Goal: Transaction & Acquisition: Purchase product/service

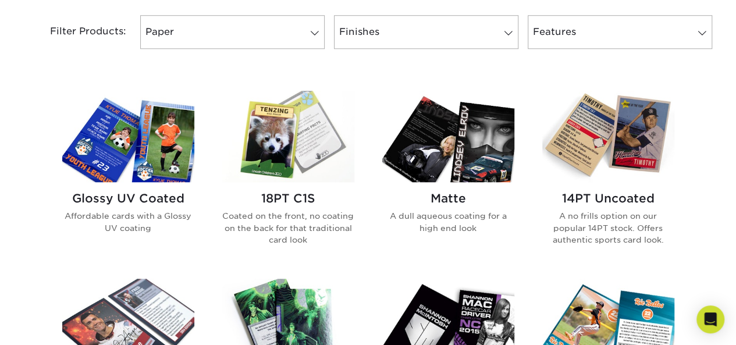
scroll to position [496, 0]
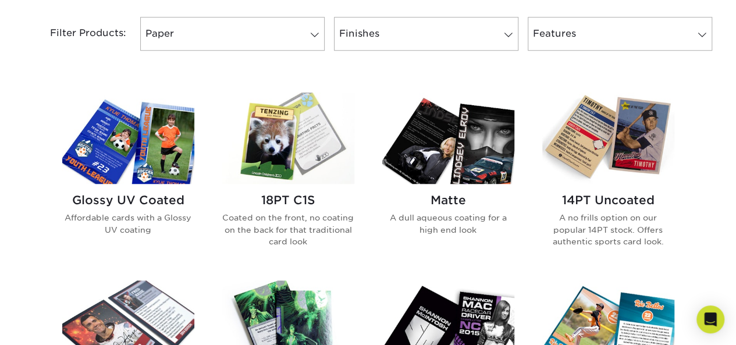
click at [156, 154] on img at bounding box center [128, 138] width 132 height 91
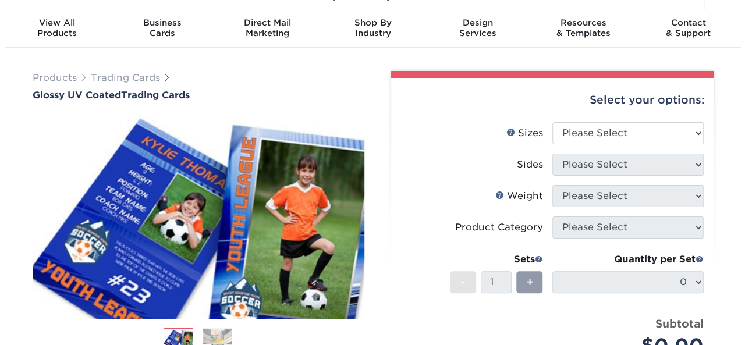
scroll to position [27, 0]
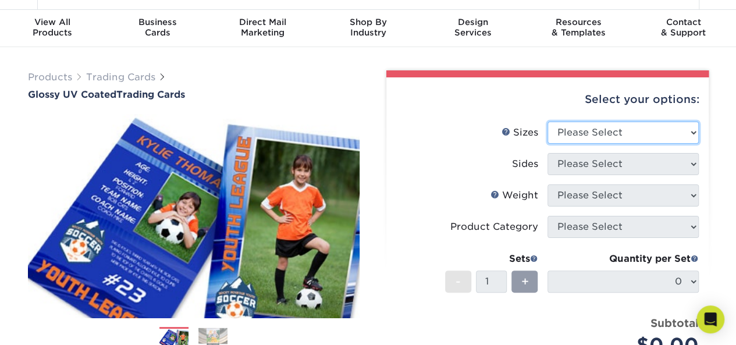
click at [686, 138] on select "Please Select 2.5" x 3.5"" at bounding box center [623, 133] width 151 height 22
select select "2.50x3.50"
click at [548, 122] on select "Please Select 2.5" x 3.5"" at bounding box center [623, 133] width 151 height 22
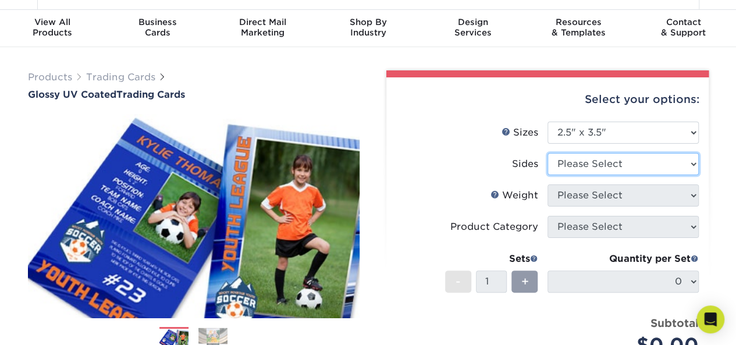
click at [685, 165] on select "Please Select Print Both Sides Print Front Only" at bounding box center [623, 164] width 151 height 22
select select "13abbda7-1d64-4f25-8bb2-c179b224825d"
click at [548, 153] on select "Please Select Print Both Sides Print Front Only" at bounding box center [623, 164] width 151 height 22
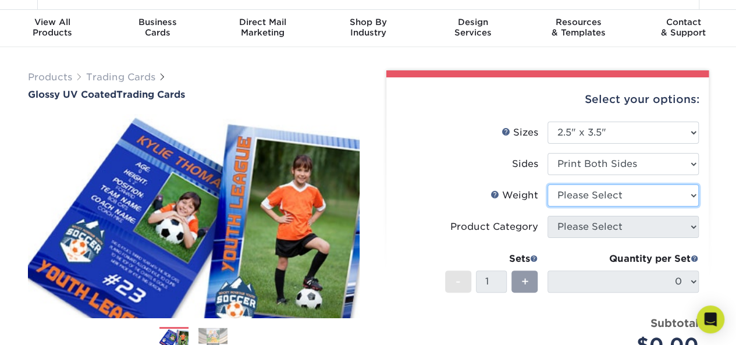
click at [696, 201] on select "Please Select 16PT 14PT 18PT C1S" at bounding box center [623, 196] width 151 height 22
select select "16PT"
click at [548, 185] on select "Please Select 16PT 14PT 18PT C1S" at bounding box center [623, 196] width 151 height 22
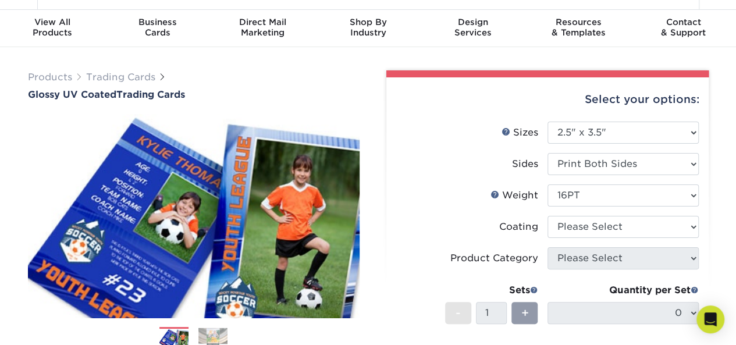
click at [699, 230] on ul "Sizes Help Sizes Please Select 2.5" x 3.5" Sides Please Select 16PT 14PT" at bounding box center [548, 263] width 304 height 283
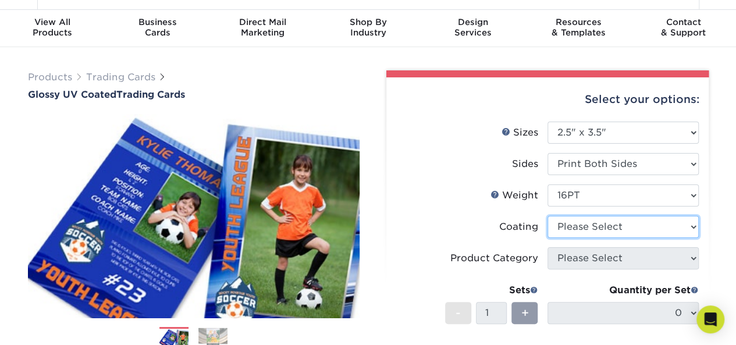
click at [694, 230] on select at bounding box center [623, 227] width 151 height 22
select select "ae367451-b2b8-45df-a344-0f05b6a12993"
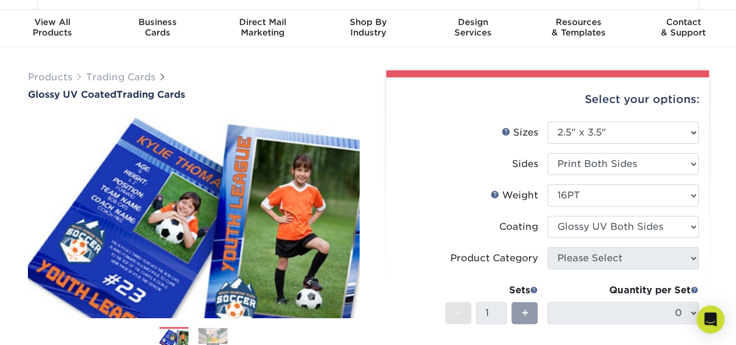
click at [548, 216] on select at bounding box center [623, 227] width 151 height 22
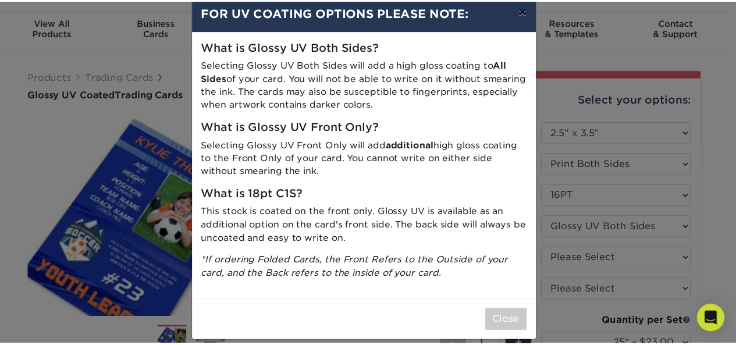
scroll to position [20, 0]
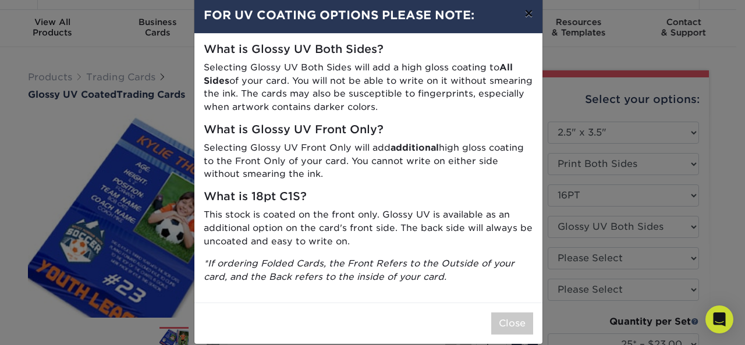
click at [523, 12] on button "×" at bounding box center [528, 13] width 27 height 33
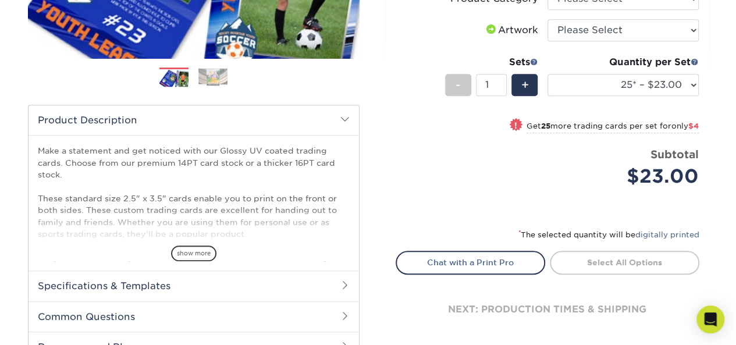
scroll to position [291, 0]
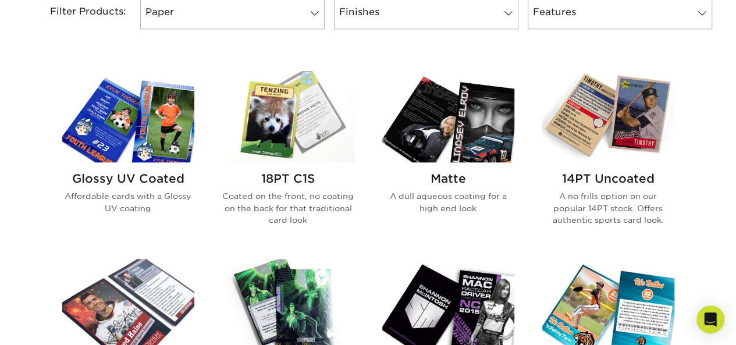
scroll to position [512, 0]
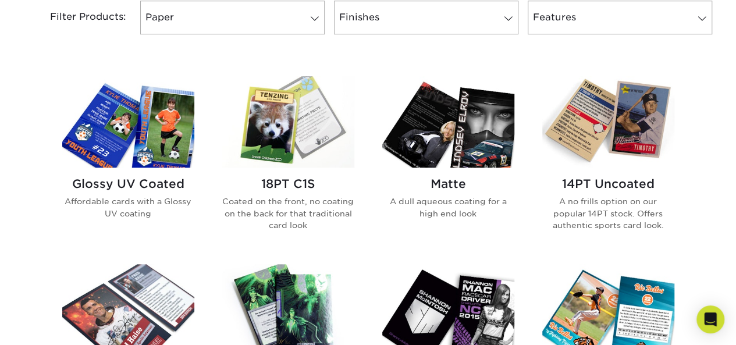
click at [442, 112] on img at bounding box center [448, 121] width 132 height 91
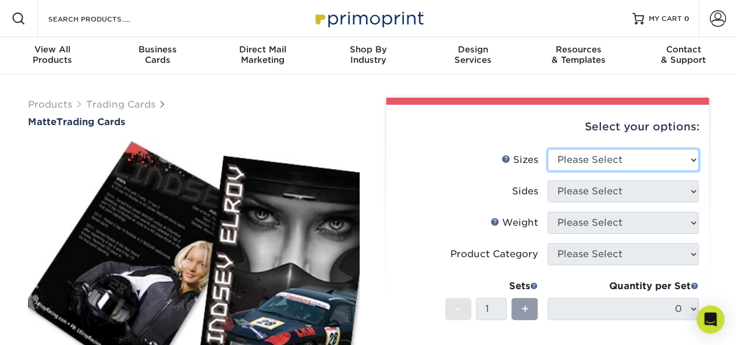
click at [653, 162] on select "Please Select 2.5" x 3.5"" at bounding box center [623, 160] width 151 height 22
select select "2.50x3.50"
click at [548, 149] on select "Please Select 2.5" x 3.5"" at bounding box center [623, 160] width 151 height 22
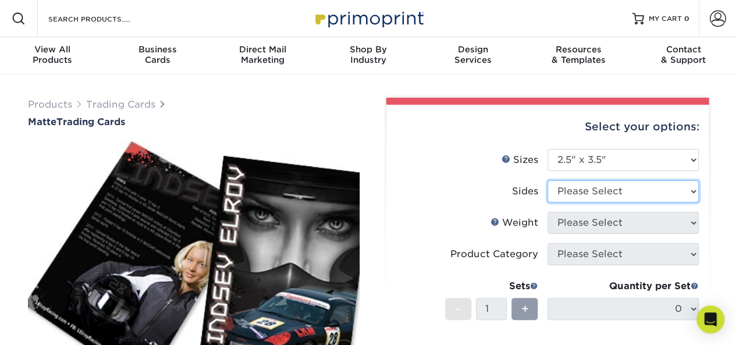
click at [687, 189] on select "Please Select Print Both Sides Print Front Only" at bounding box center [623, 191] width 151 height 22
select select "13abbda7-1d64-4f25-8bb2-c179b224825d"
click at [548, 180] on select "Please Select Print Both Sides Print Front Only" at bounding box center [623, 191] width 151 height 22
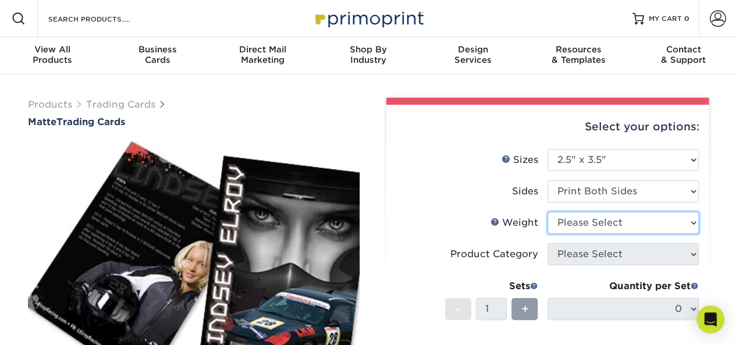
click at [675, 217] on select "Please Select 16PT 14PT" at bounding box center [623, 223] width 151 height 22
select select "16PT"
click at [548, 212] on select "Please Select 16PT 14PT" at bounding box center [623, 223] width 151 height 22
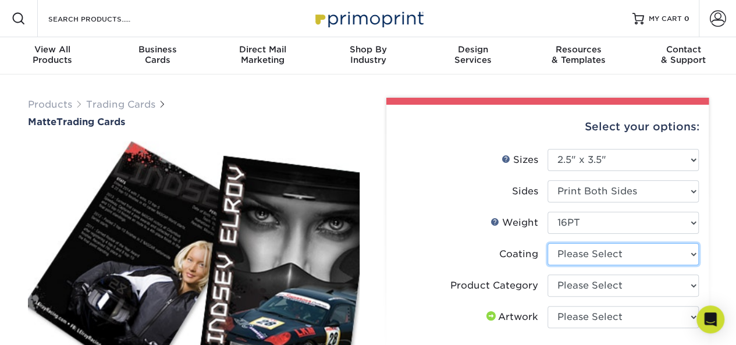
click at [686, 253] on select at bounding box center [623, 254] width 151 height 22
select select "121bb7b5-3b4d-429f-bd8d-bbf80e953313"
click at [548, 243] on select at bounding box center [623, 254] width 151 height 22
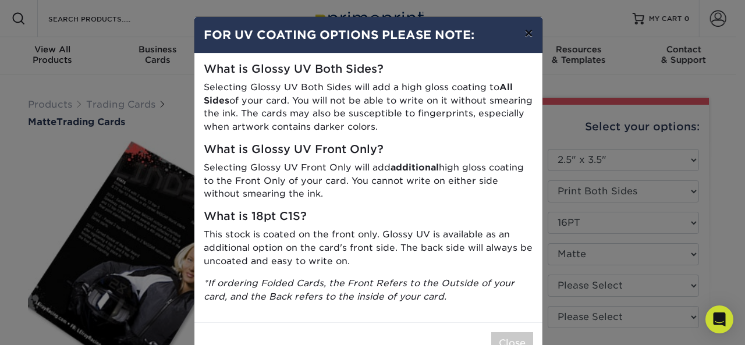
click at [524, 27] on button "×" at bounding box center [528, 33] width 27 height 33
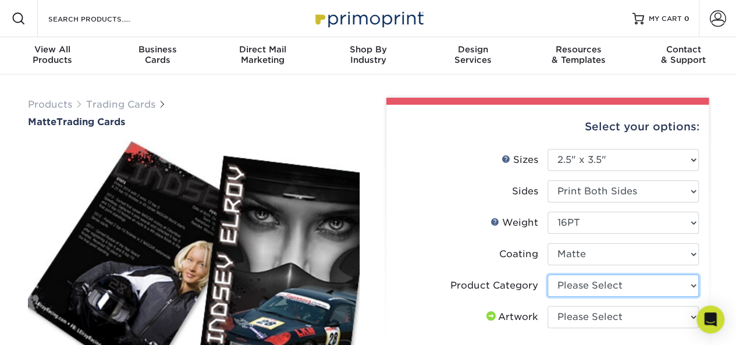
click at [631, 276] on select "Please Select Trading Cards" at bounding box center [623, 286] width 151 height 22
select select "c2f9bce9-36c2-409d-b101-c29d9d031e18"
click at [548, 275] on select "Please Select Trading Cards" at bounding box center [623, 286] width 151 height 22
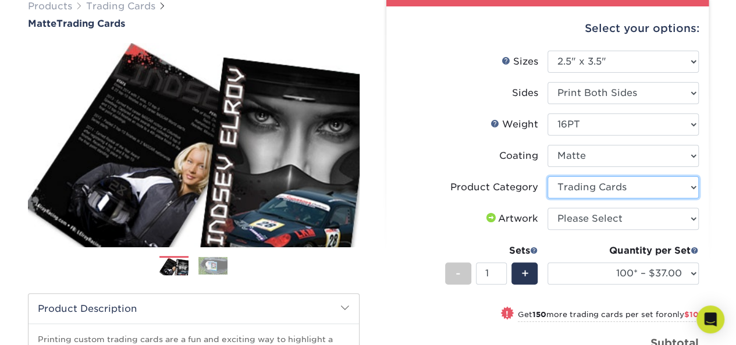
scroll to position [99, 0]
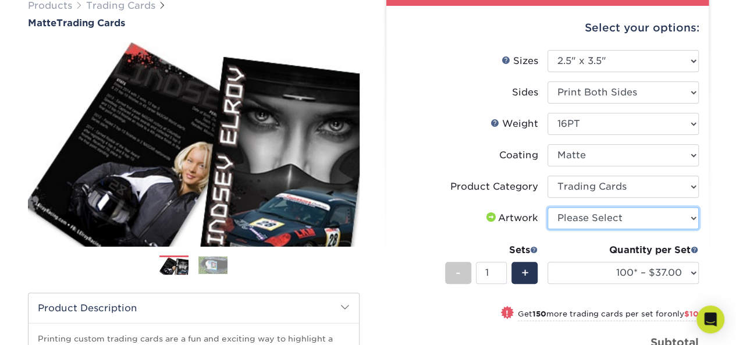
click at [597, 222] on select "Please Select I will upload files I need a design - $100" at bounding box center [623, 218] width 151 height 22
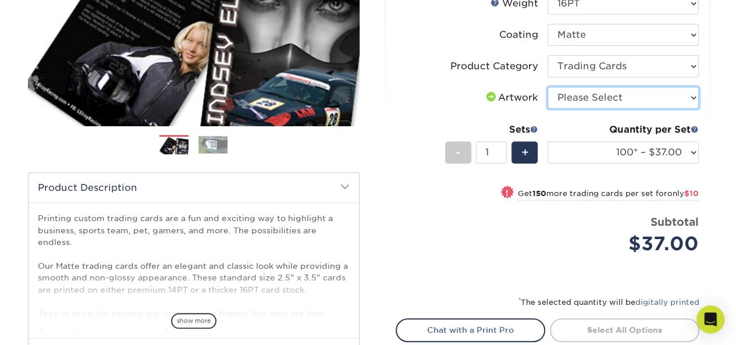
scroll to position [256, 0]
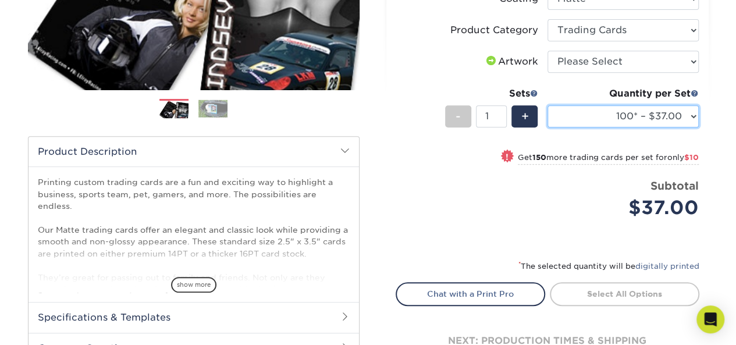
click at [685, 118] on select "100* – $37.00 250* – $47.00 500* – $58.00 1000 – $71.00 2500 – $141.00 5000 – $…" at bounding box center [623, 116] width 151 height 22
click at [693, 109] on select "100* – $37.00 250* – $47.00 500* – $58.00 1000 – $71.00 2500 – $141.00 5000 – $…" at bounding box center [623, 116] width 151 height 22
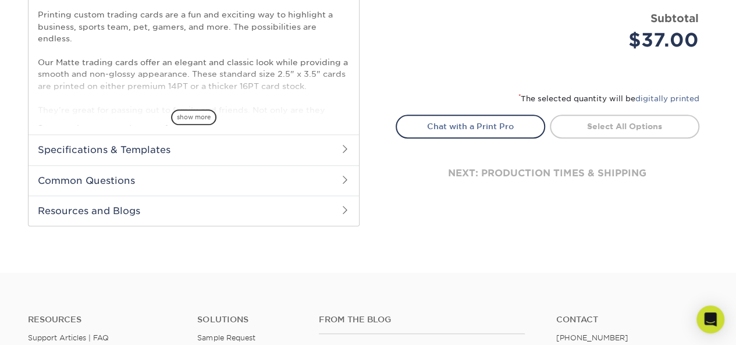
scroll to position [424, 0]
click at [332, 186] on h2 "Common Questions" at bounding box center [194, 179] width 331 height 30
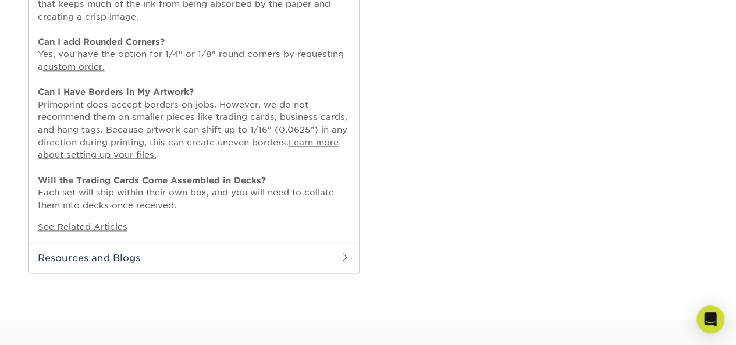
scroll to position [657, 0]
click at [329, 257] on h2 "Resources and Blogs" at bounding box center [194, 257] width 331 height 30
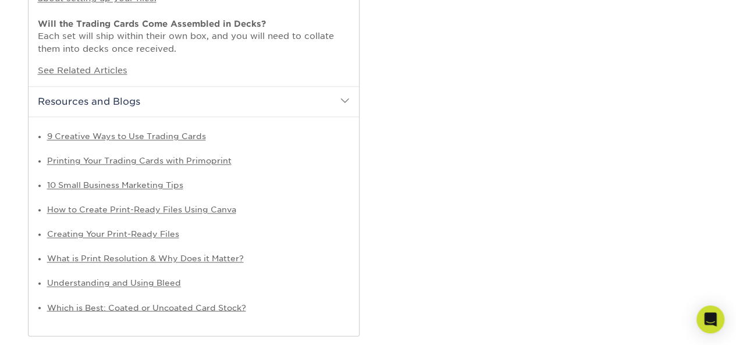
scroll to position [813, 0]
click at [214, 162] on link "Printing Your Trading Cards with Primoprint" at bounding box center [139, 159] width 185 height 9
